Goal: Transaction & Acquisition: Purchase product/service

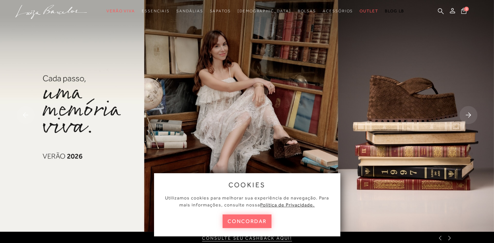
click at [244, 216] on button "concordar" at bounding box center [246, 221] width 49 height 14
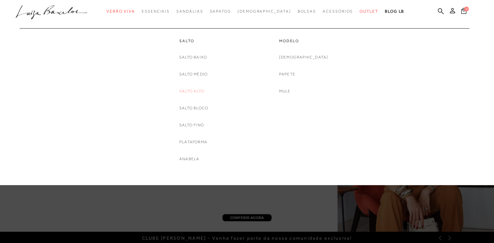
click at [196, 90] on link "Salto Alto" at bounding box center [191, 91] width 25 height 7
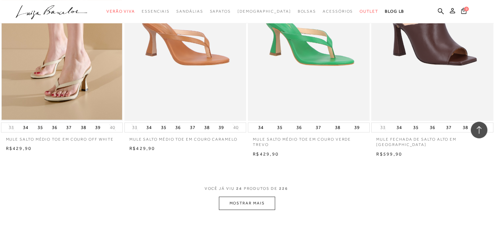
scroll to position [1242, 0]
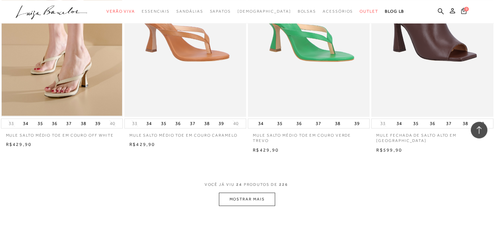
click at [263, 196] on button "MOSTRAR MAIS" at bounding box center [247, 198] width 56 height 13
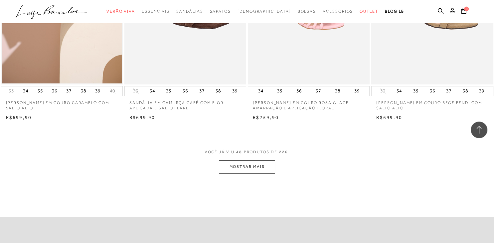
scroll to position [2662, 0]
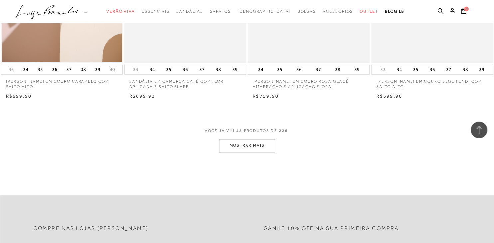
click at [253, 146] on button "MOSTRAR MAIS" at bounding box center [247, 145] width 56 height 13
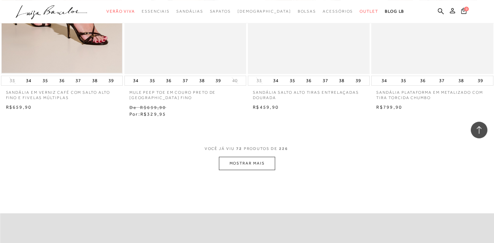
scroll to position [4043, 0]
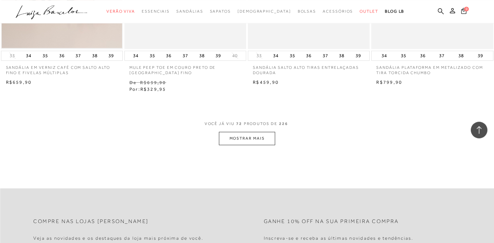
click at [252, 135] on button "MOSTRAR MAIS" at bounding box center [247, 138] width 56 height 13
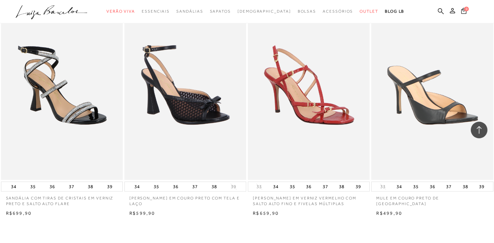
scroll to position [5367, 0]
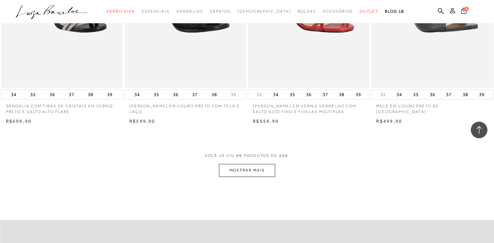
click at [260, 166] on button "MOSTRAR MAIS" at bounding box center [247, 170] width 56 height 13
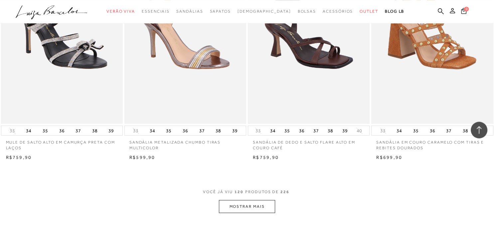
scroll to position [6702, 0]
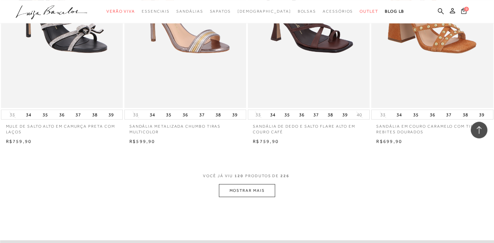
click at [264, 187] on button "MOSTRAR MAIS" at bounding box center [247, 190] width 56 height 13
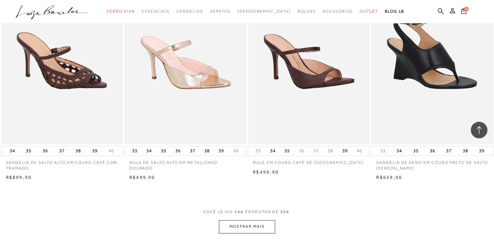
scroll to position [8058, 0]
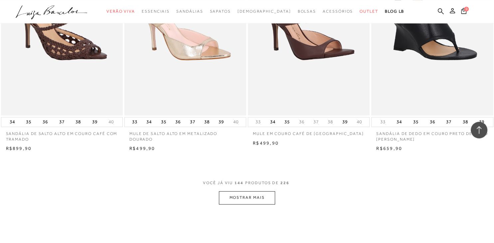
click at [239, 201] on button "MOSTRAR MAIS" at bounding box center [247, 197] width 56 height 13
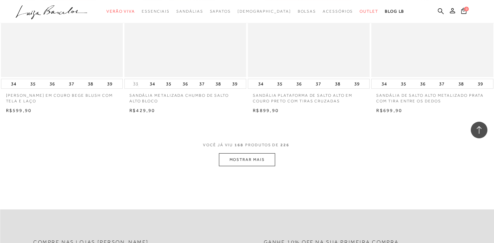
scroll to position [9474, 0]
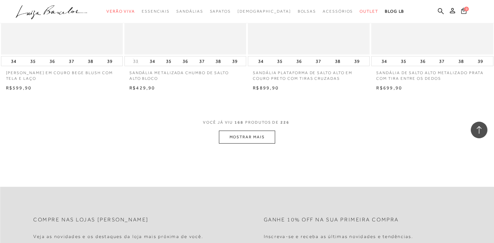
click at [235, 136] on button "MOSTRAR MAIS" at bounding box center [247, 137] width 56 height 13
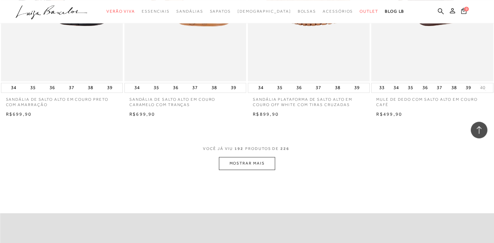
scroll to position [10765, 0]
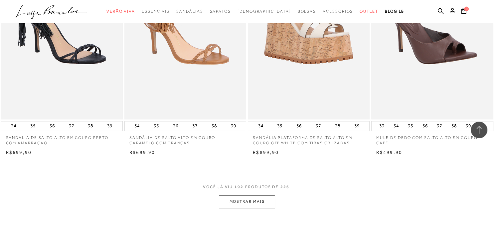
click at [257, 196] on button "MOSTRAR MAIS" at bounding box center [247, 201] width 56 height 13
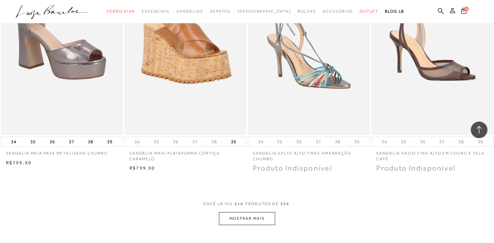
scroll to position [12103, 0]
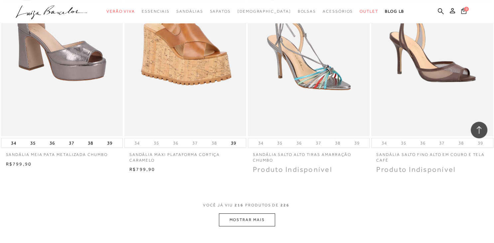
click at [263, 217] on button "MOSTRAR MAIS" at bounding box center [247, 219] width 56 height 13
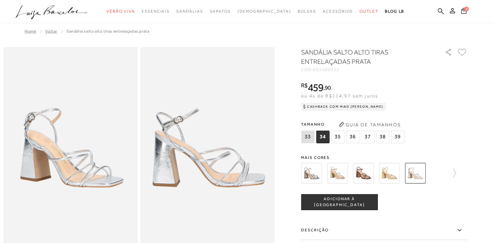
click at [334, 172] on img at bounding box center [337, 173] width 21 height 21
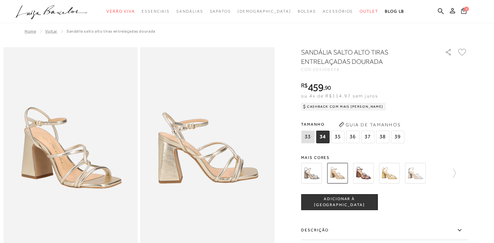
click at [365, 174] on img at bounding box center [363, 173] width 21 height 21
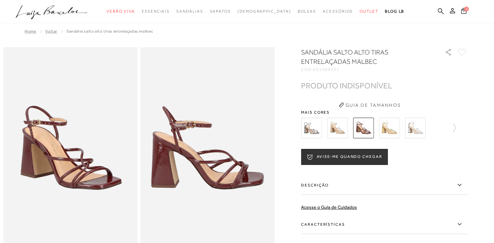
click at [390, 128] on img at bounding box center [389, 128] width 21 height 21
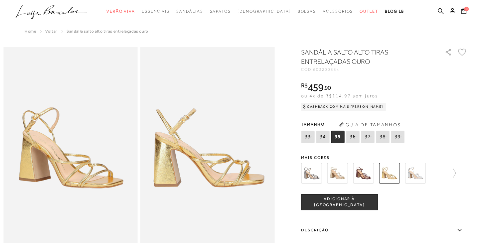
click at [360, 171] on img at bounding box center [363, 173] width 21 height 21
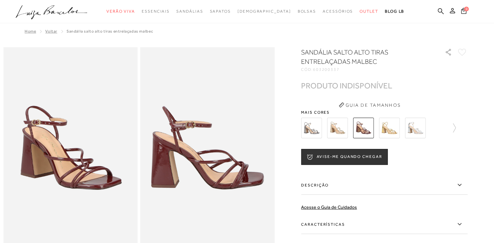
click at [412, 130] on img at bounding box center [415, 128] width 21 height 21
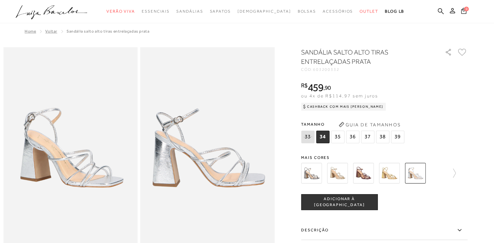
click at [392, 169] on img at bounding box center [389, 173] width 21 height 21
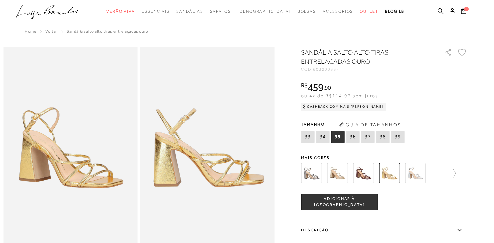
click at [345, 170] on img at bounding box center [337, 173] width 21 height 21
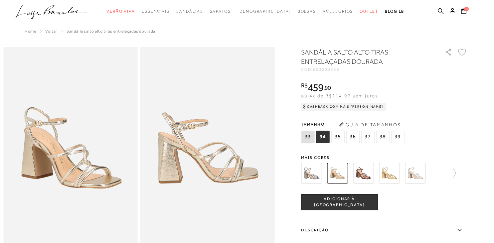
click at [385, 168] on img at bounding box center [389, 173] width 21 height 21
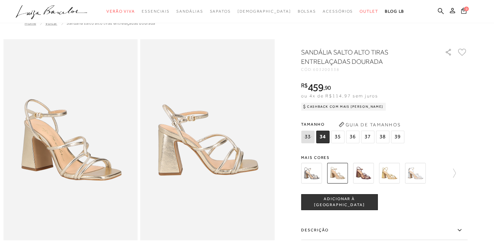
scroll to position [7, 0]
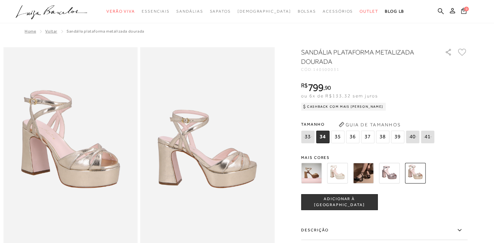
click at [335, 178] on img at bounding box center [337, 173] width 21 height 21
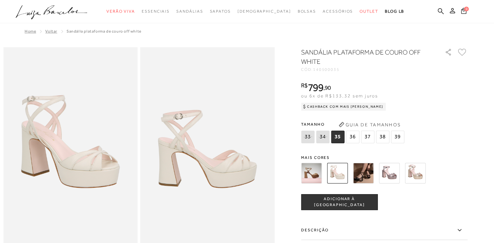
click at [308, 168] on img at bounding box center [311, 173] width 21 height 21
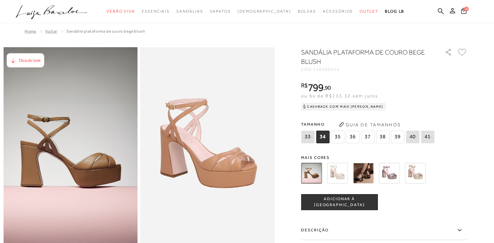
click at [365, 168] on img at bounding box center [363, 173] width 21 height 21
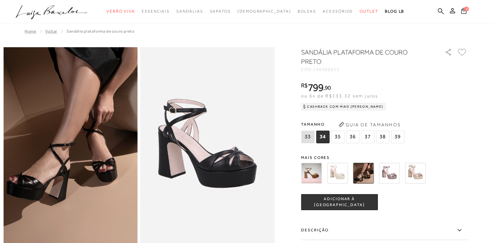
click at [391, 172] on img at bounding box center [389, 173] width 21 height 21
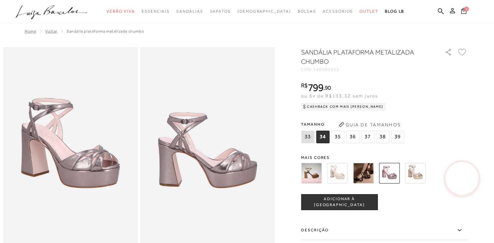
click at [463, 180] on video at bounding box center [461, 178] width 31 height 31
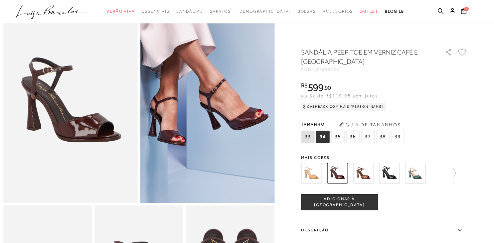
scroll to position [11, 0]
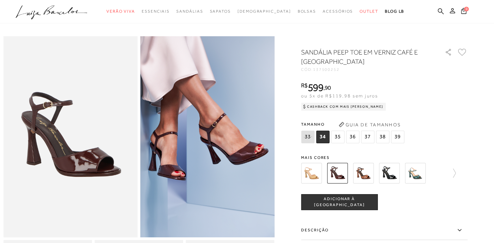
click at [316, 171] on img at bounding box center [311, 173] width 21 height 21
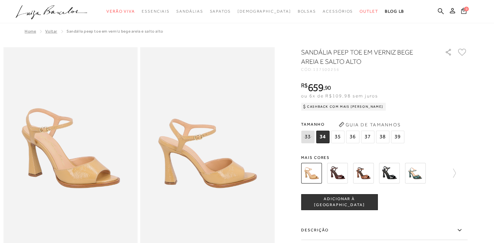
click at [386, 173] on img at bounding box center [389, 173] width 21 height 21
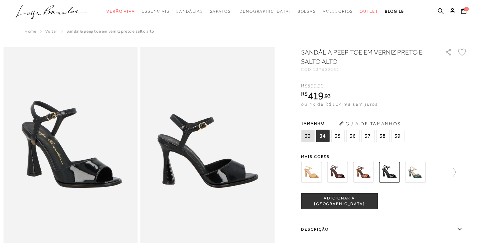
click at [417, 171] on img at bounding box center [415, 172] width 21 height 21
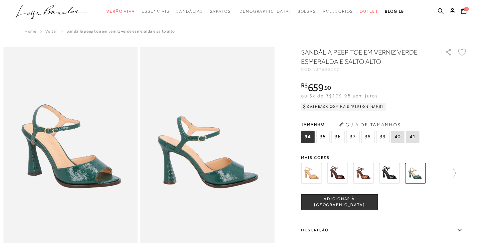
click at [332, 178] on img at bounding box center [337, 173] width 21 height 21
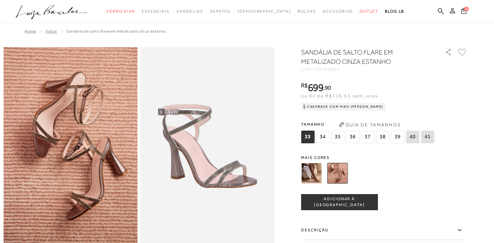
click at [317, 170] on img at bounding box center [311, 173] width 21 height 21
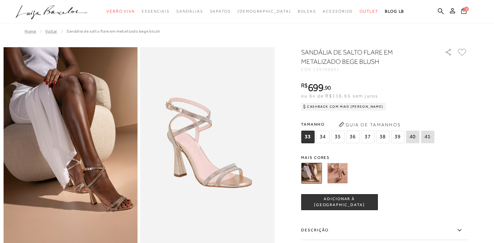
click at [341, 178] on img at bounding box center [337, 173] width 21 height 21
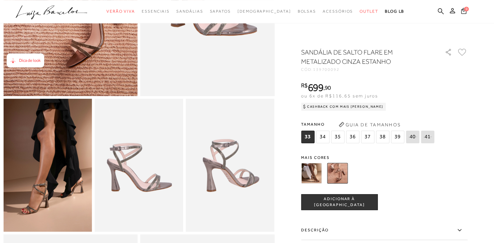
scroll to position [162, 0]
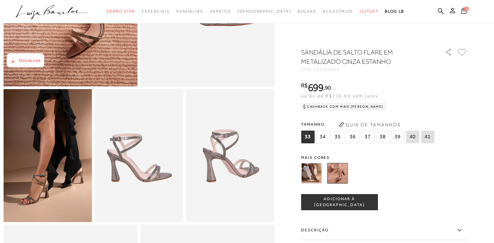
click at [313, 168] on img at bounding box center [311, 173] width 21 height 21
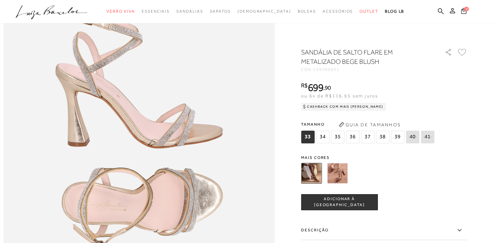
scroll to position [414, 0]
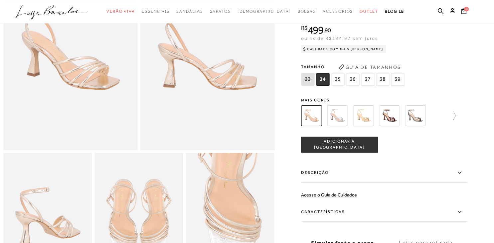
scroll to position [109, 0]
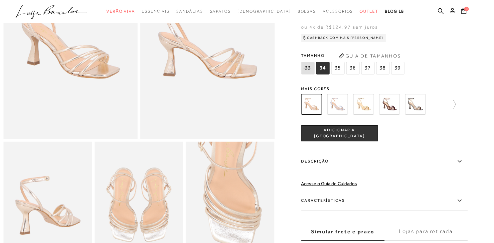
click at [410, 107] on img at bounding box center [415, 104] width 21 height 21
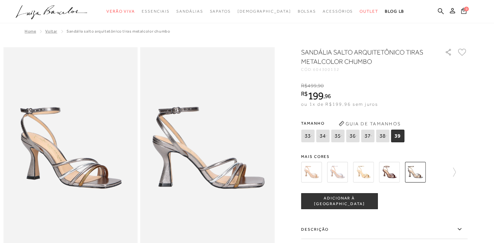
click at [390, 174] on img at bounding box center [389, 172] width 21 height 21
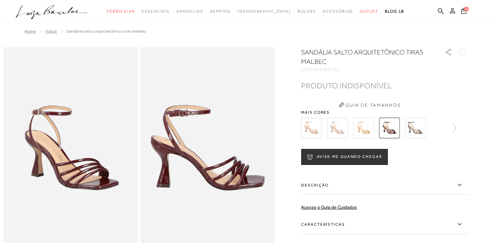
click at [300, 130] on div at bounding box center [370, 128] width 143 height 25
click at [309, 123] on img at bounding box center [311, 128] width 21 height 21
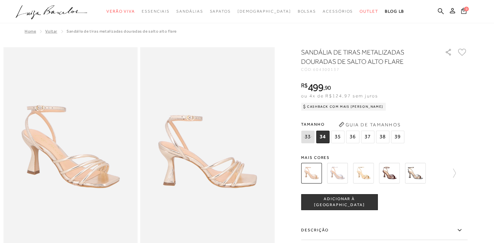
click at [360, 168] on img at bounding box center [363, 173] width 21 height 21
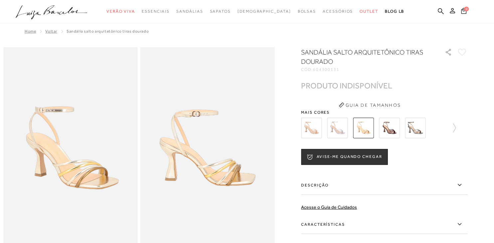
click at [334, 124] on img at bounding box center [337, 128] width 21 height 21
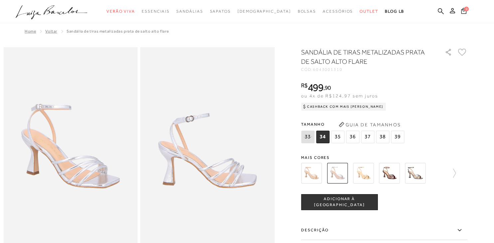
click at [313, 172] on img at bounding box center [311, 173] width 21 height 21
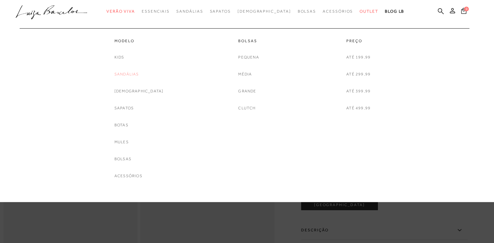
click at [134, 77] on link "Sandálias" at bounding box center [126, 74] width 25 height 7
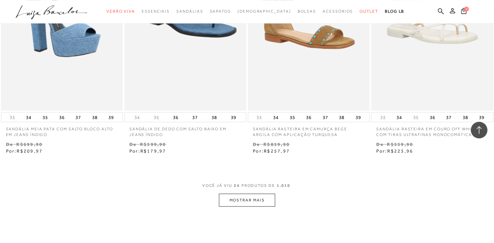
scroll to position [1294, 0]
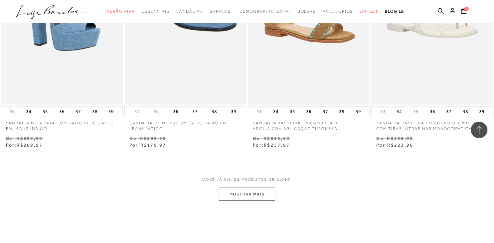
click at [263, 191] on button "MOSTRAR MAIS" at bounding box center [247, 194] width 56 height 13
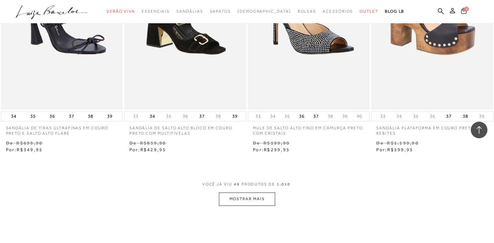
scroll to position [2707, 0]
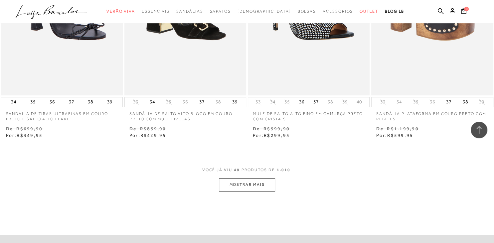
click at [252, 180] on button "MOSTRAR MAIS" at bounding box center [247, 184] width 56 height 13
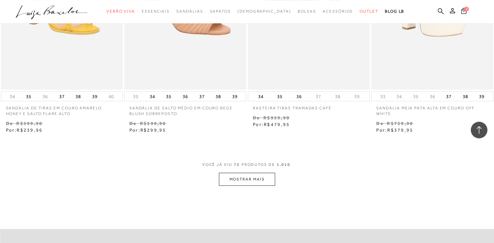
scroll to position [4120, 0]
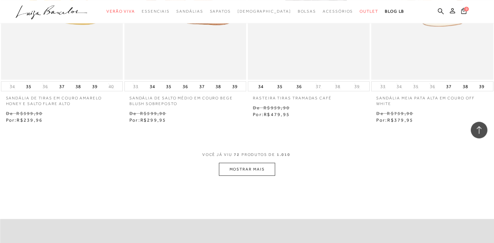
click at [247, 165] on button "MOSTRAR MAIS" at bounding box center [247, 169] width 56 height 13
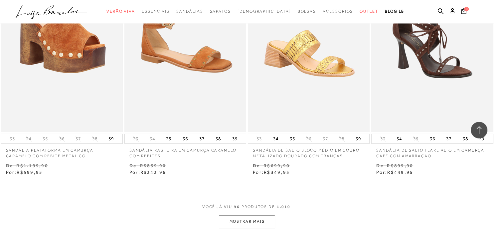
scroll to position [5492, 0]
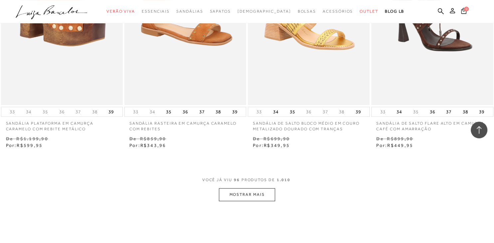
click at [258, 188] on button "MOSTRAR MAIS" at bounding box center [247, 194] width 56 height 13
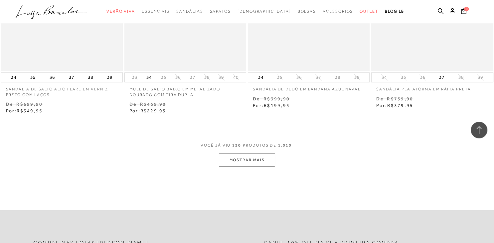
scroll to position [6940, 0]
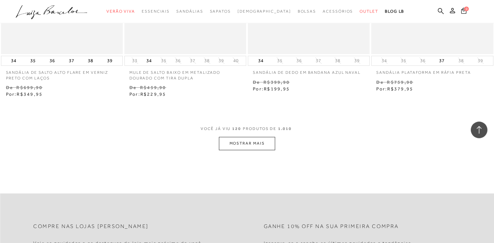
click at [262, 139] on button "MOSTRAR MAIS" at bounding box center [247, 143] width 56 height 13
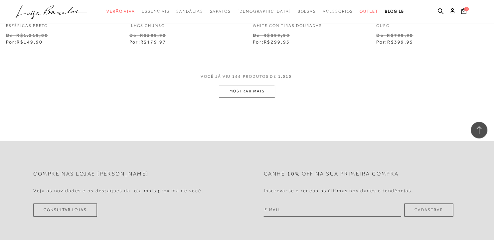
scroll to position [8400, 0]
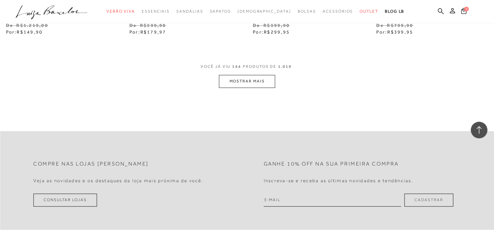
click at [247, 76] on button "MOSTRAR MAIS" at bounding box center [247, 81] width 56 height 13
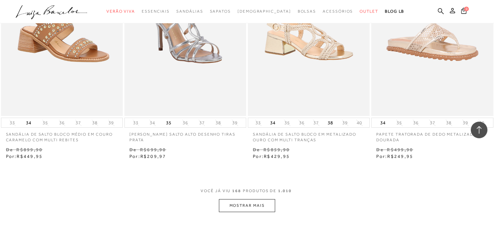
scroll to position [9691, 0]
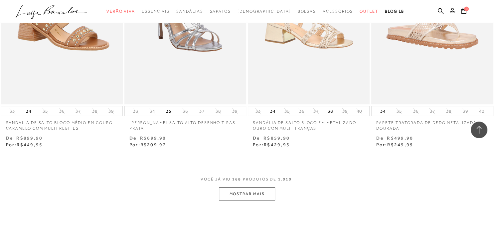
click at [274, 188] on button "MOSTRAR MAIS" at bounding box center [247, 194] width 56 height 13
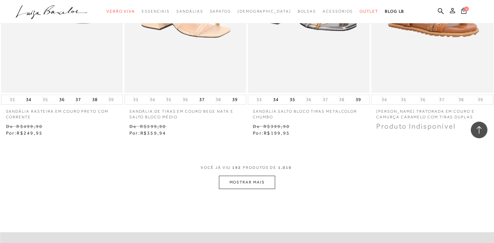
scroll to position [11126, 0]
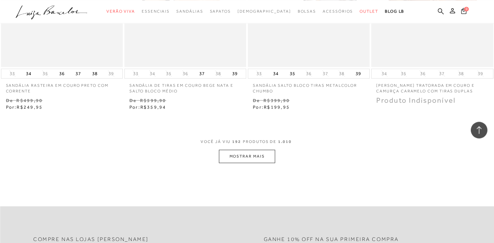
click at [232, 159] on button "MOSTRAR MAIS" at bounding box center [247, 156] width 56 height 13
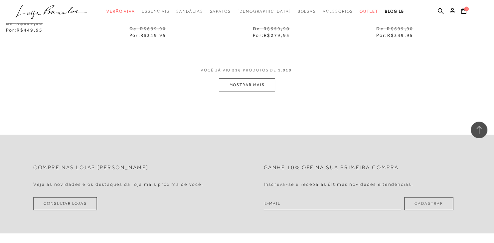
scroll to position [12571, 0]
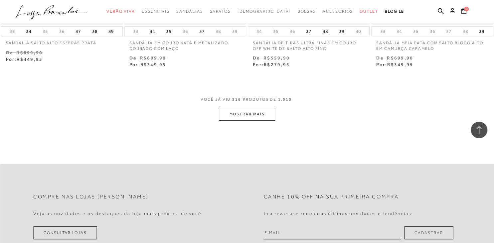
click at [257, 108] on button "MOSTRAR MAIS" at bounding box center [247, 114] width 56 height 13
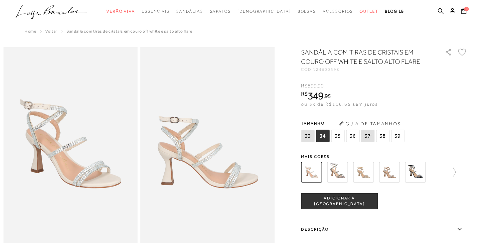
click at [363, 169] on img at bounding box center [363, 172] width 21 height 21
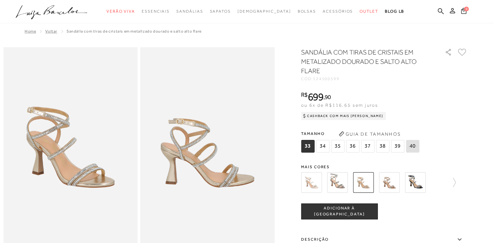
click at [304, 179] on img at bounding box center [311, 182] width 21 height 21
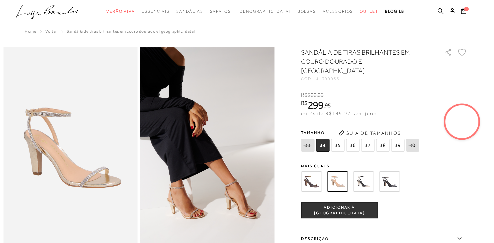
click at [462, 116] on video at bounding box center [461, 121] width 31 height 31
click at [471, 127] on video at bounding box center [461, 121] width 31 height 31
click at [462, 118] on video at bounding box center [461, 121] width 31 height 31
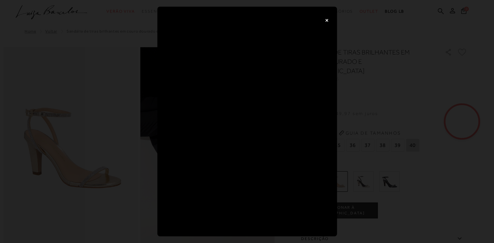
click at [324, 18] on button "×" at bounding box center [326, 19] width 13 height 13
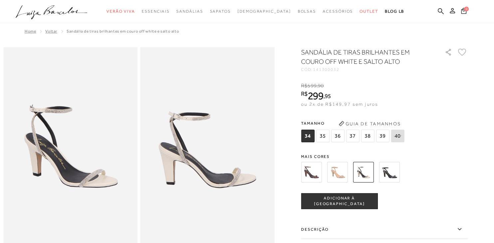
click at [342, 170] on img at bounding box center [337, 172] width 21 height 21
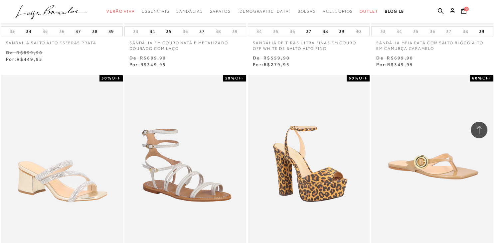
scroll to position [12571, 0]
